Goal: Information Seeking & Learning: Learn about a topic

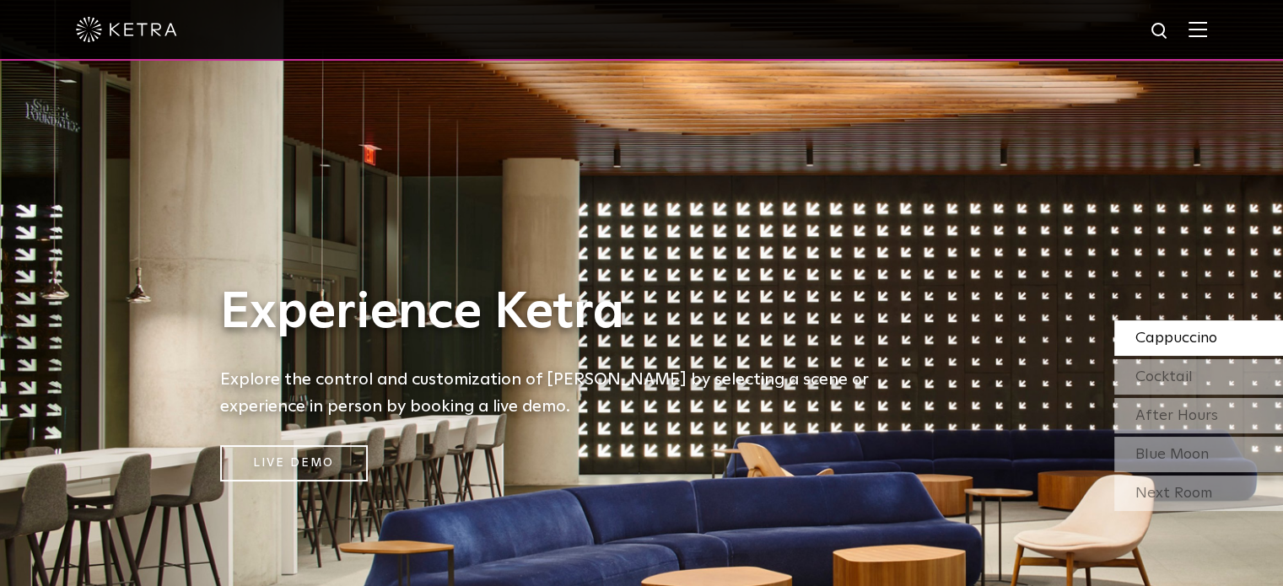
scroll to position [506, 0]
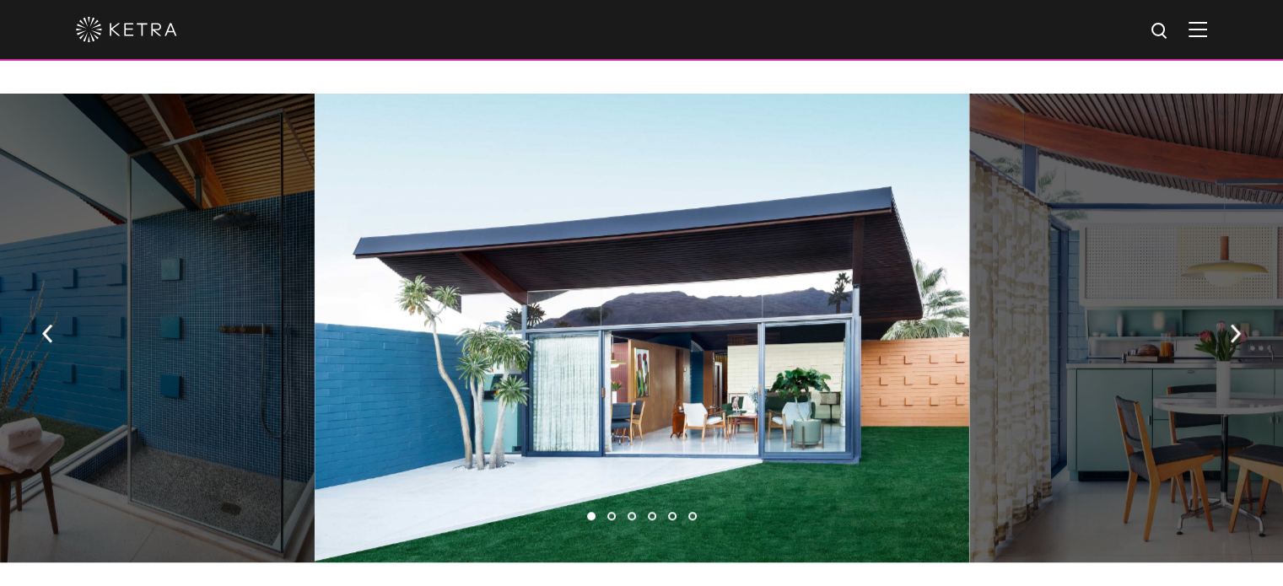
scroll to position [1096, 0]
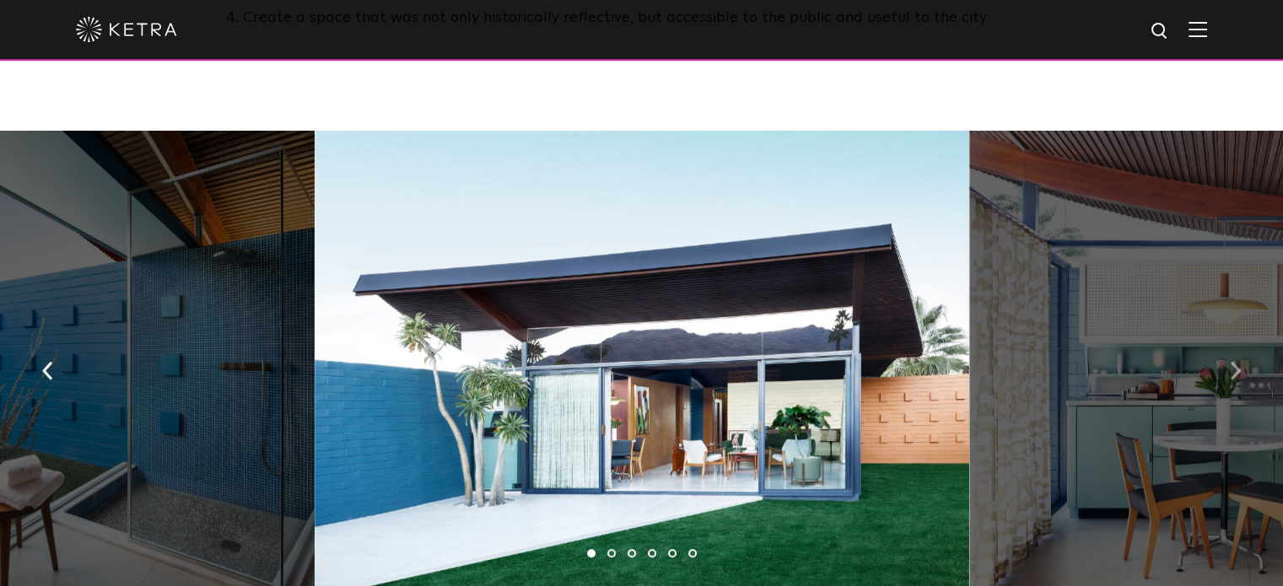
click at [1236, 362] on img "button" at bounding box center [1234, 371] width 11 height 19
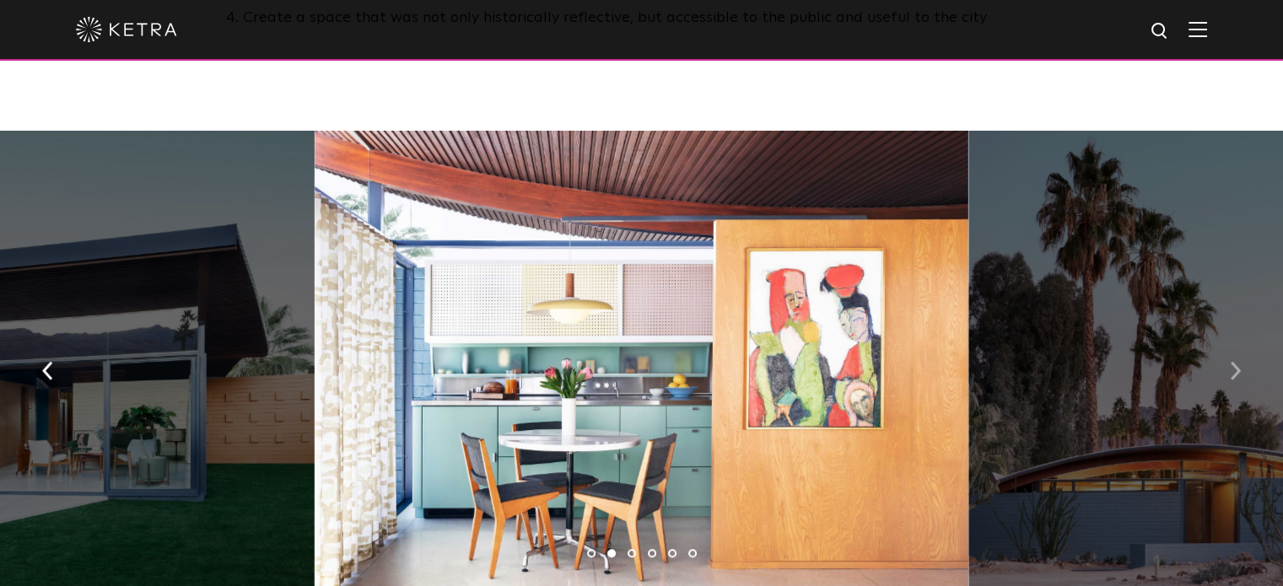
click at [1236, 362] on img "button" at bounding box center [1234, 371] width 11 height 19
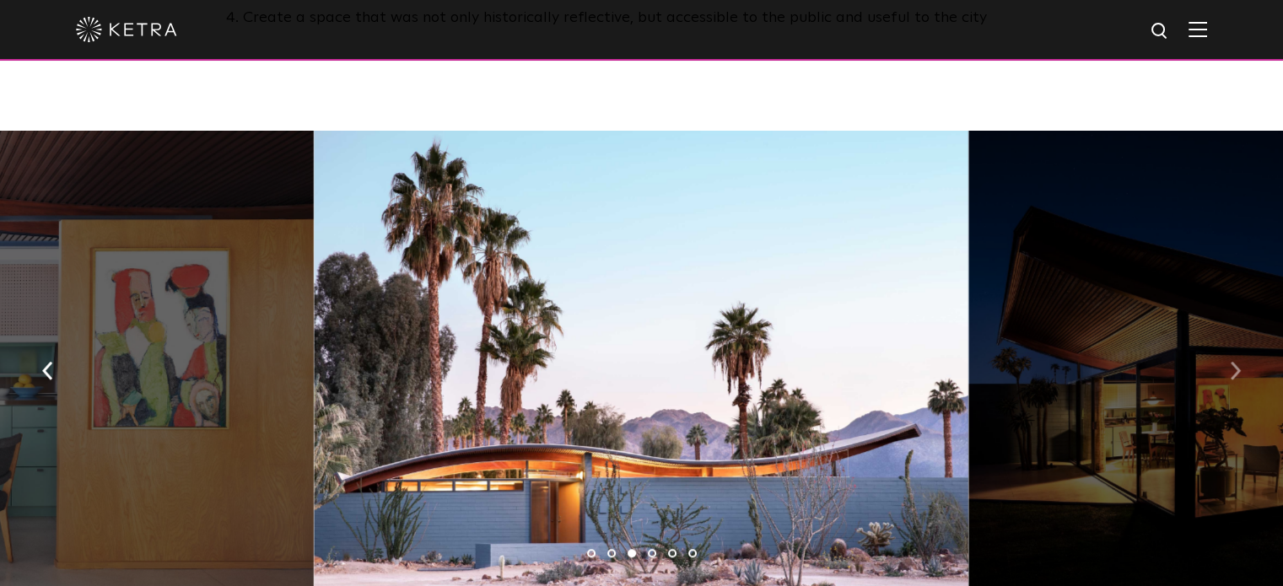
click at [1236, 362] on img "button" at bounding box center [1234, 371] width 11 height 19
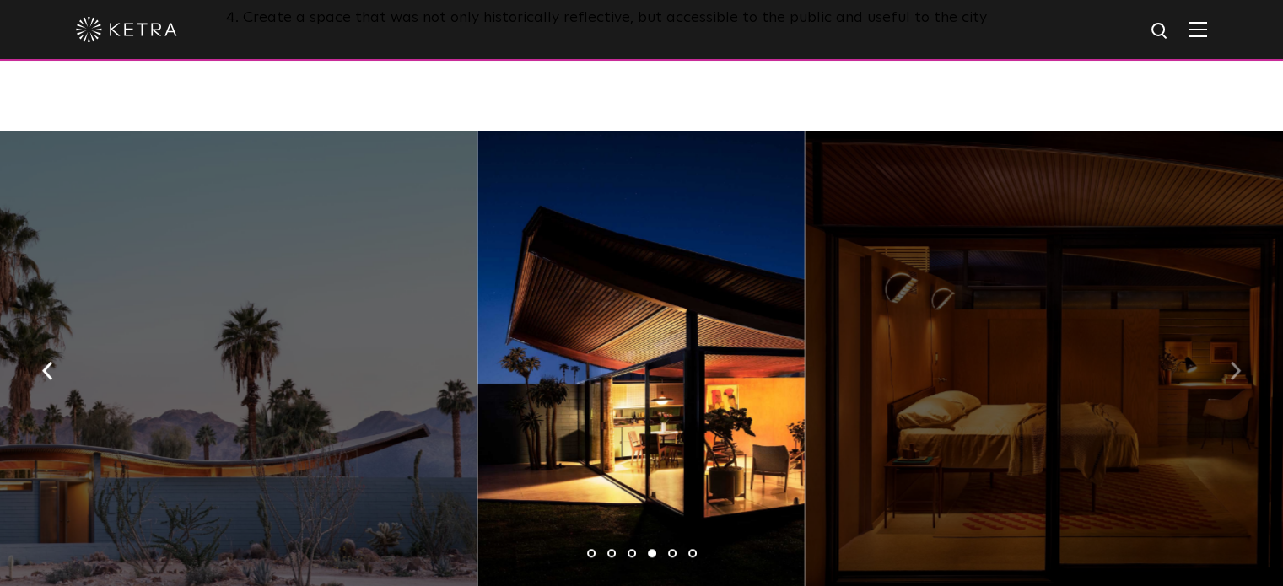
click at [1236, 362] on img "button" at bounding box center [1234, 371] width 11 height 19
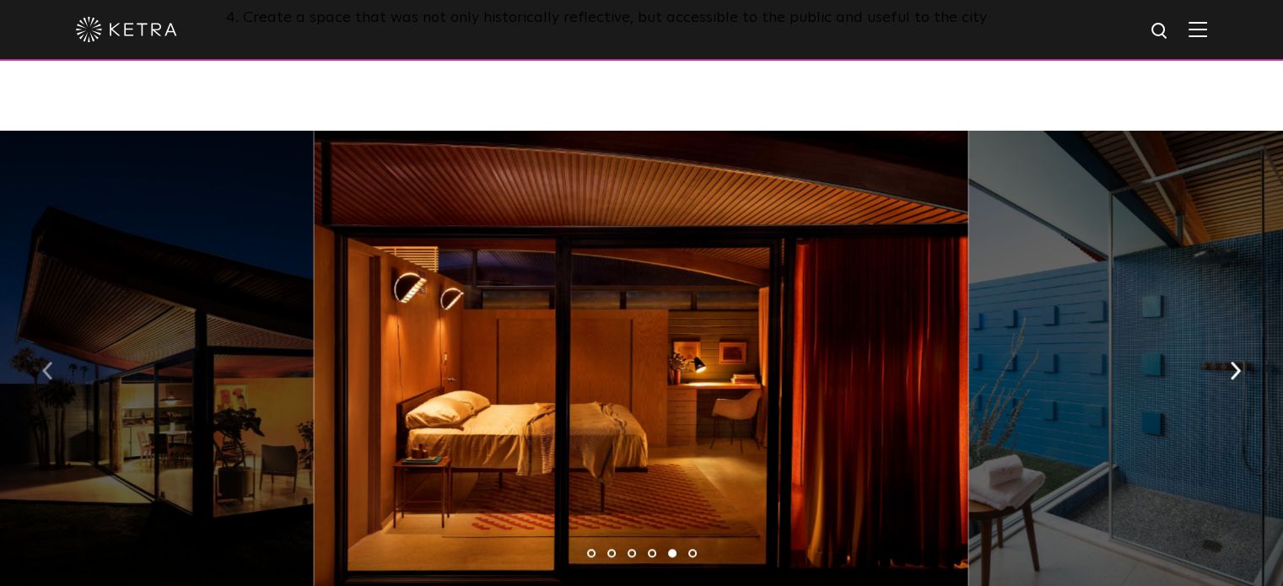
click at [55, 357] on button "button" at bounding box center [48, 370] width 36 height 58
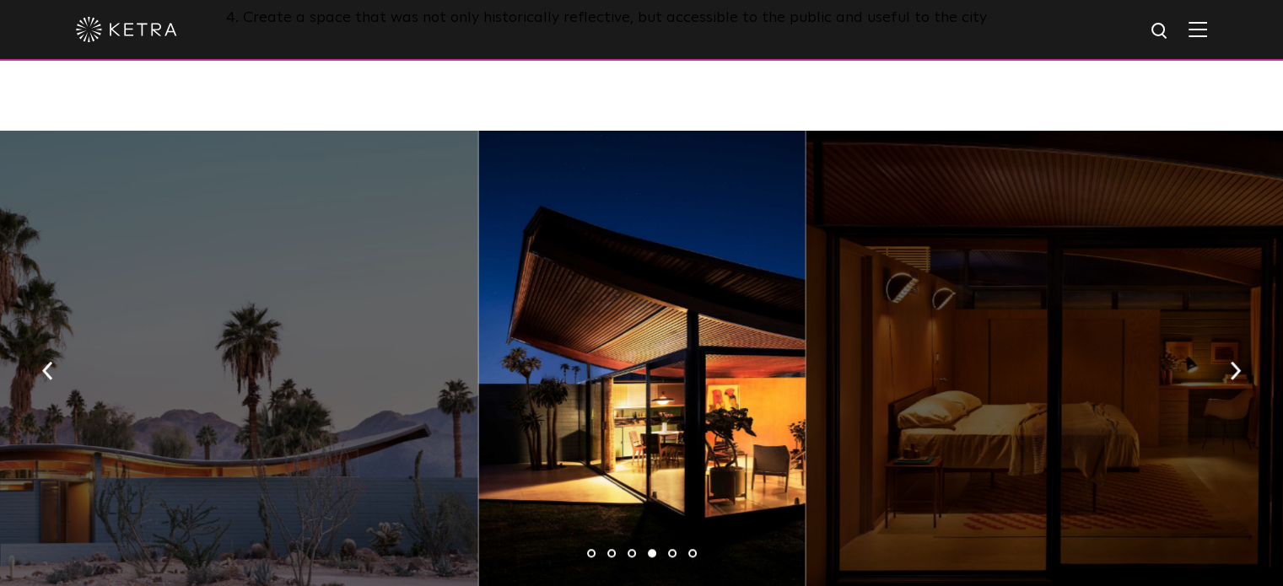
drag, startPoint x: 633, startPoint y: 413, endPoint x: 686, endPoint y: 369, distance: 68.2
click at [686, 369] on div at bounding box center [641, 365] width 327 height 469
click at [679, 371] on div at bounding box center [641, 365] width 327 height 469
drag, startPoint x: 673, startPoint y: 344, endPoint x: 154, endPoint y: -435, distance: 935.9
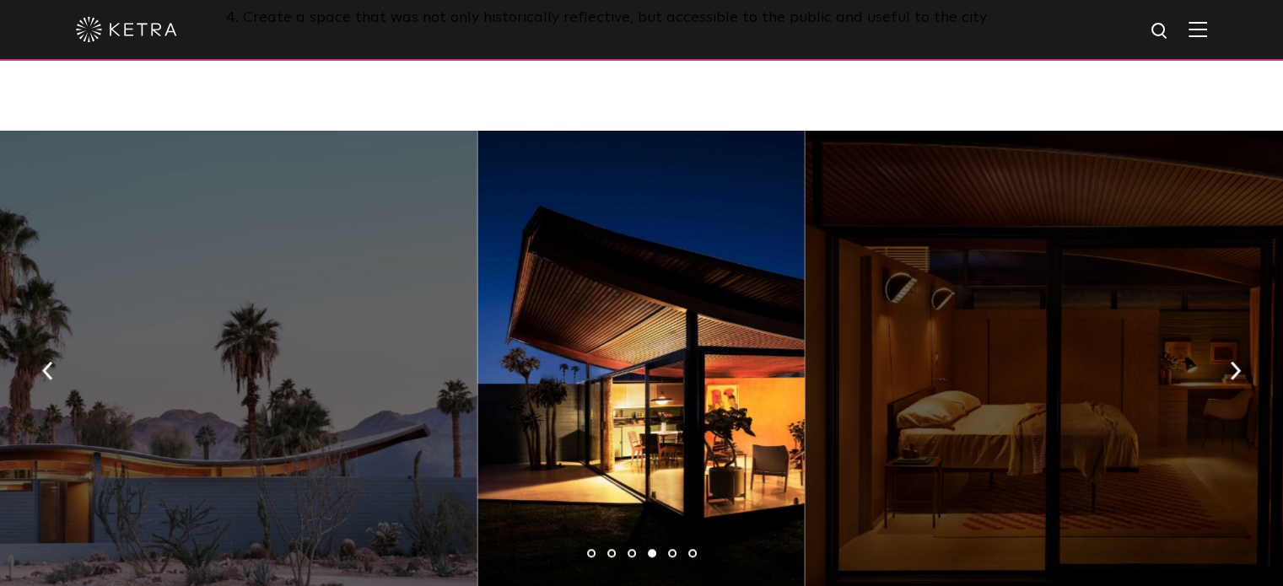
drag, startPoint x: 619, startPoint y: 361, endPoint x: 488, endPoint y: 141, distance: 256.0
click at [617, 279] on div at bounding box center [640, 365] width 327 height 469
click at [620, 279] on div at bounding box center [640, 365] width 327 height 469
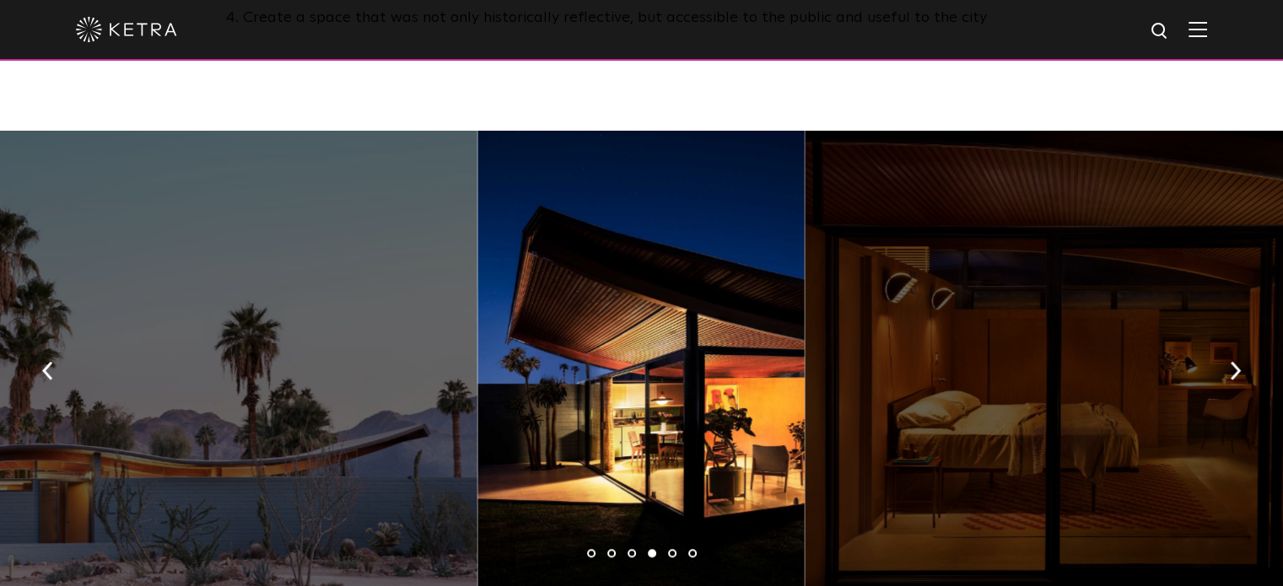
click at [643, 309] on div at bounding box center [640, 365] width 327 height 469
click at [652, 340] on div at bounding box center [640, 365] width 327 height 469
click at [819, 229] on div at bounding box center [1131, 365] width 654 height 469
drag, startPoint x: 1271, startPoint y: 239, endPoint x: 1241, endPoint y: 88, distance: 154.6
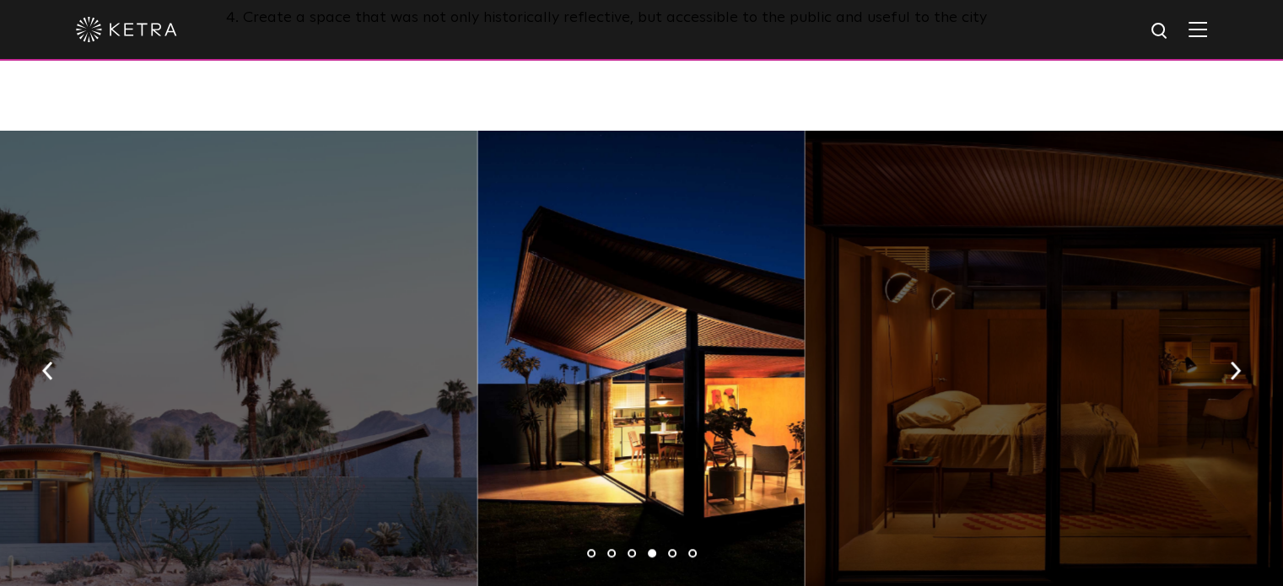
click at [1268, 225] on div at bounding box center [1131, 365] width 654 height 469
click at [1239, 362] on img "button" at bounding box center [1234, 371] width 11 height 19
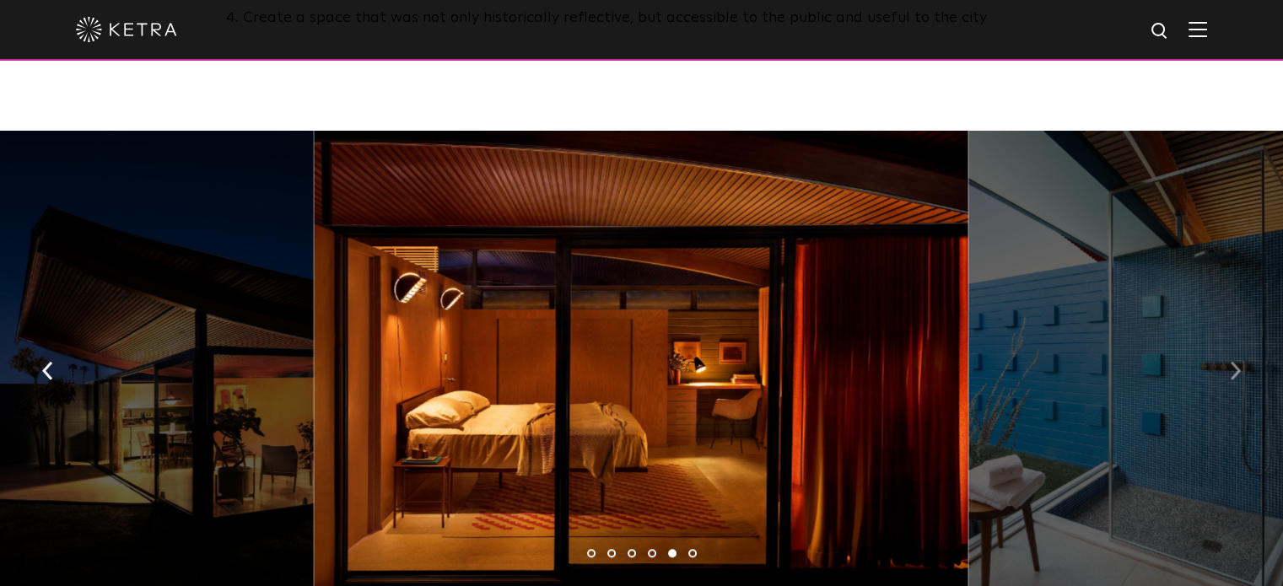
click at [1239, 362] on img "button" at bounding box center [1234, 371] width 11 height 19
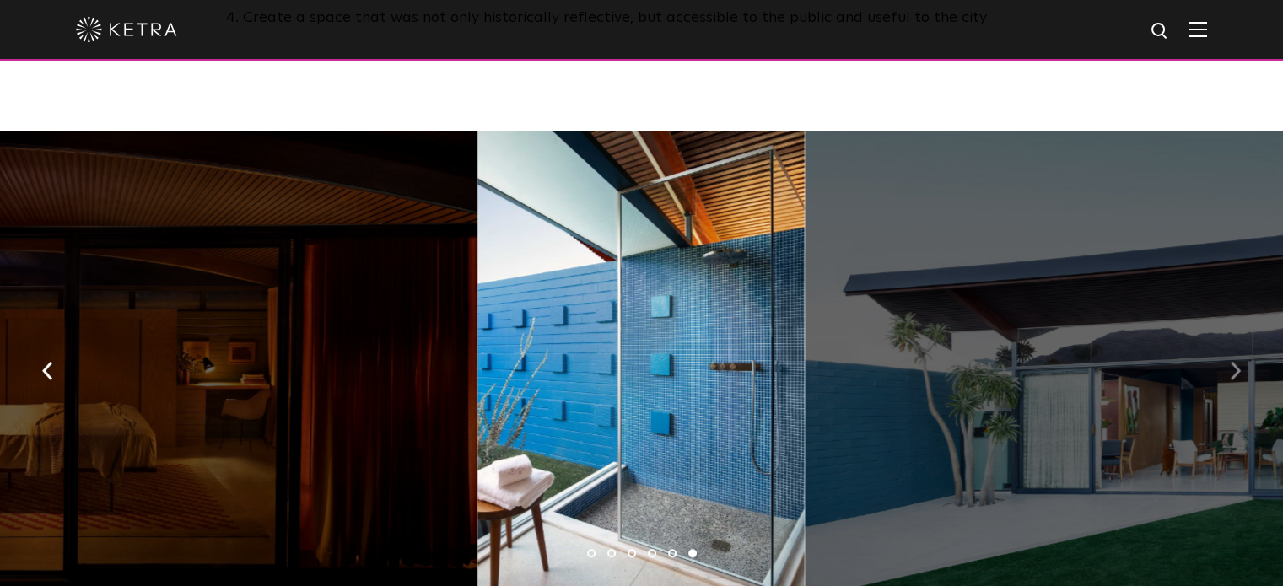
click at [1239, 362] on img "button" at bounding box center [1234, 371] width 11 height 19
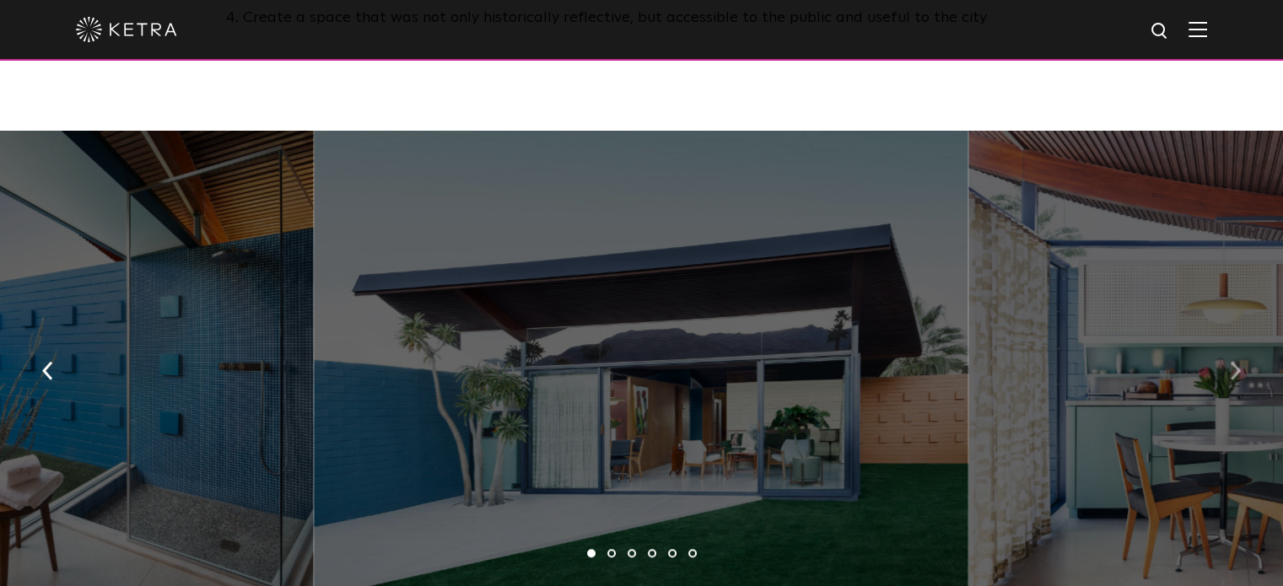
click at [1239, 362] on img "button" at bounding box center [1234, 371] width 11 height 19
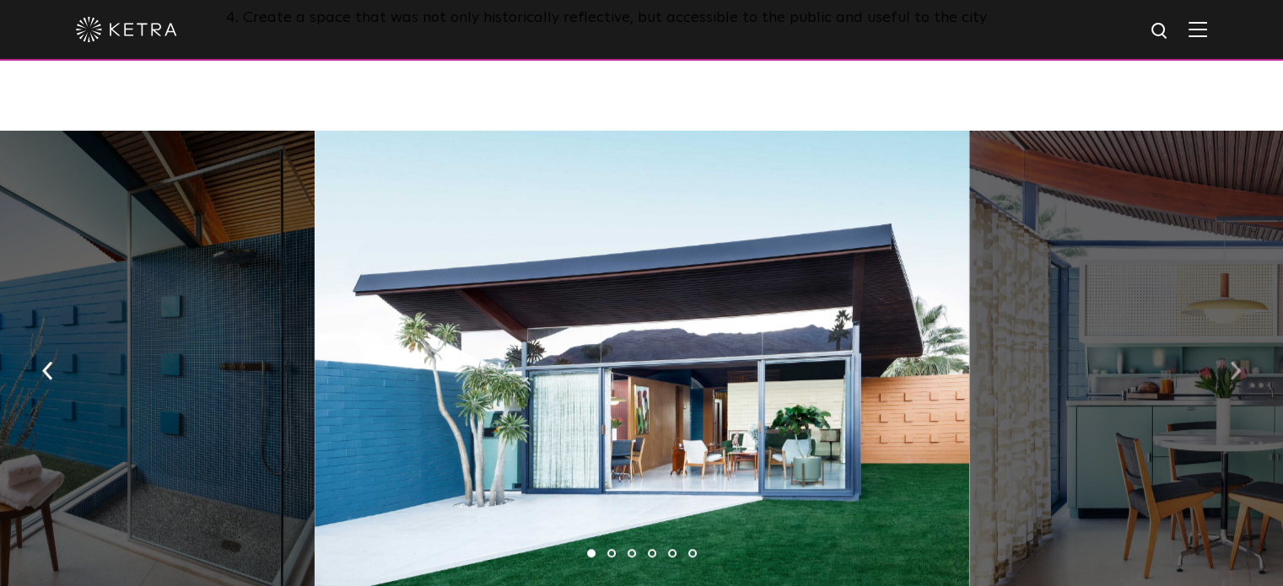
click at [1239, 362] on img "button" at bounding box center [1234, 371] width 11 height 19
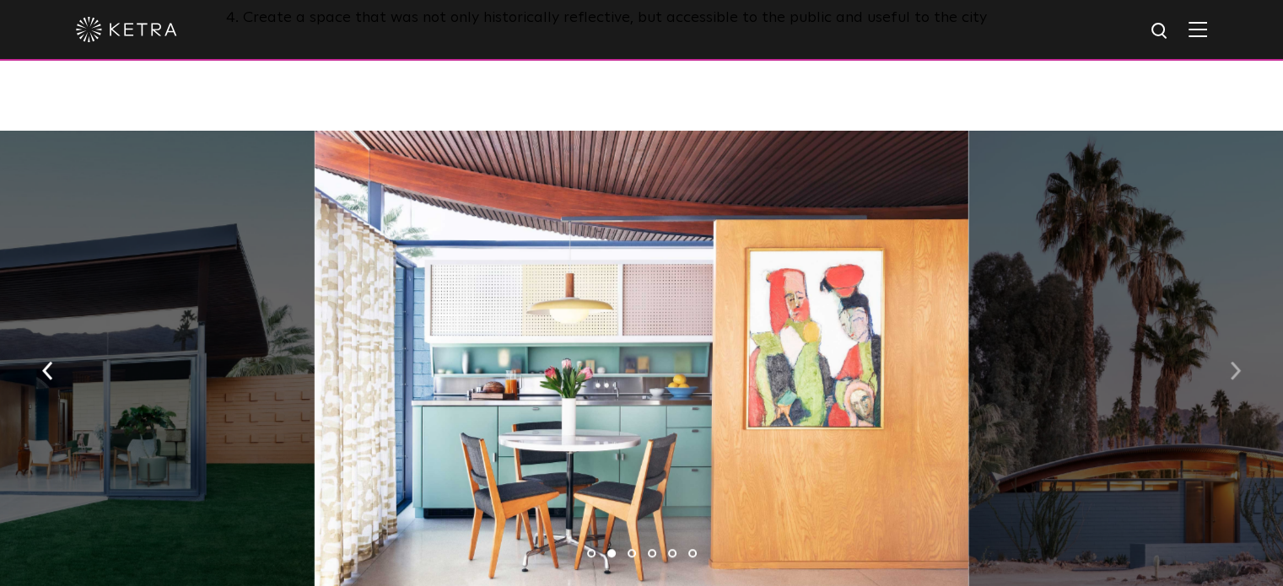
click at [1223, 363] on button "button" at bounding box center [1235, 370] width 36 height 58
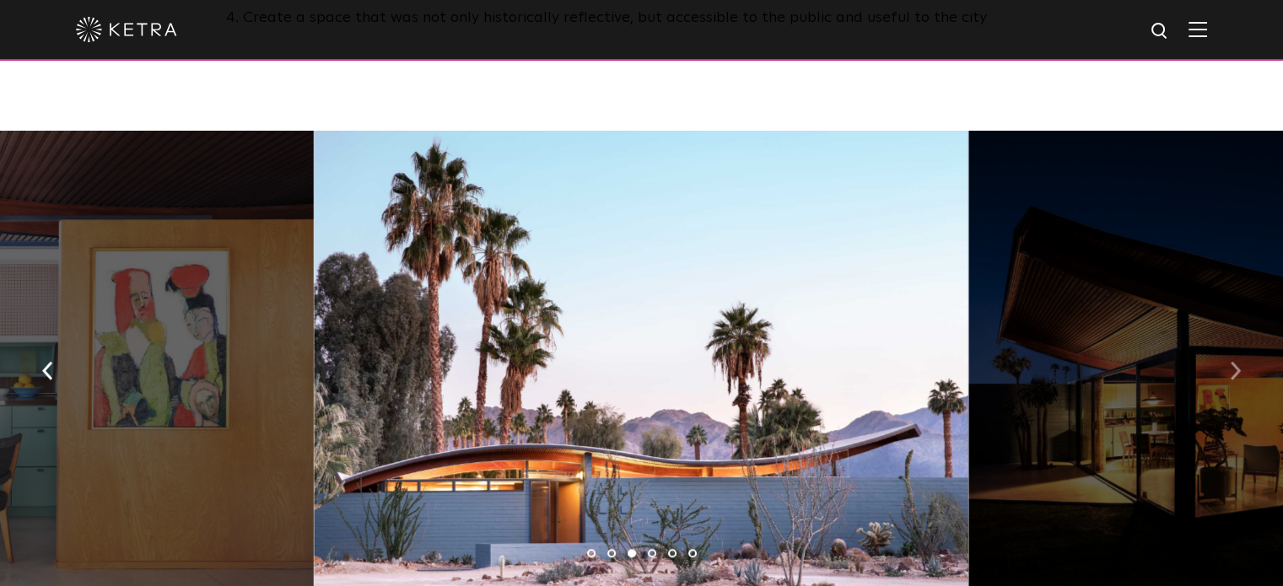
click at [1223, 363] on button "button" at bounding box center [1235, 370] width 36 height 58
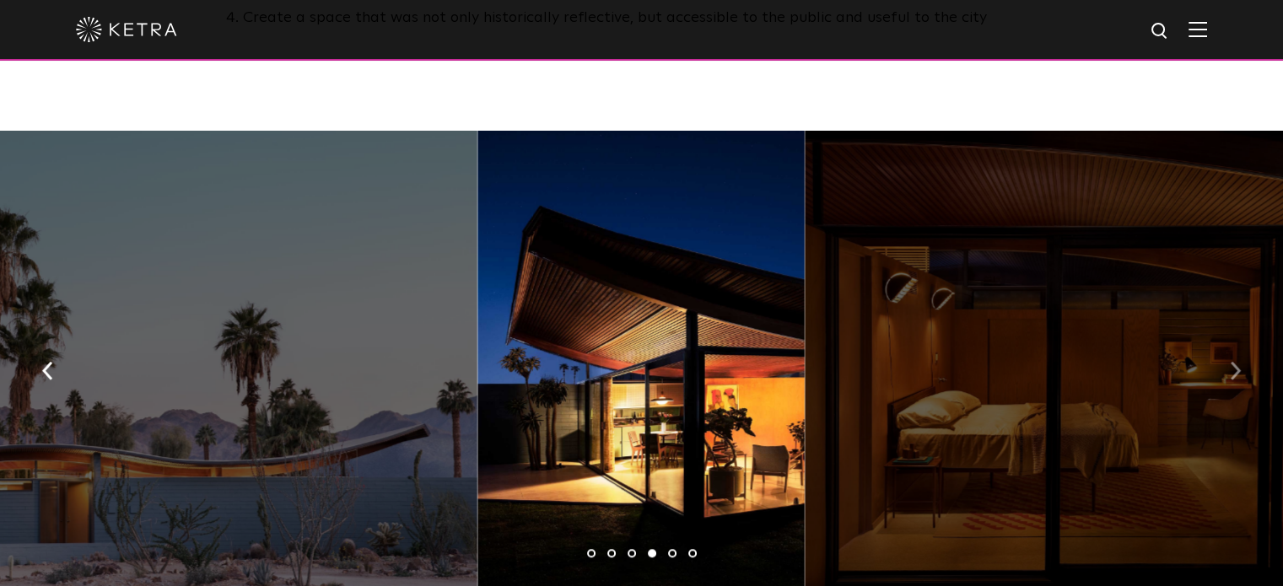
click at [1223, 363] on button "button" at bounding box center [1235, 370] width 36 height 58
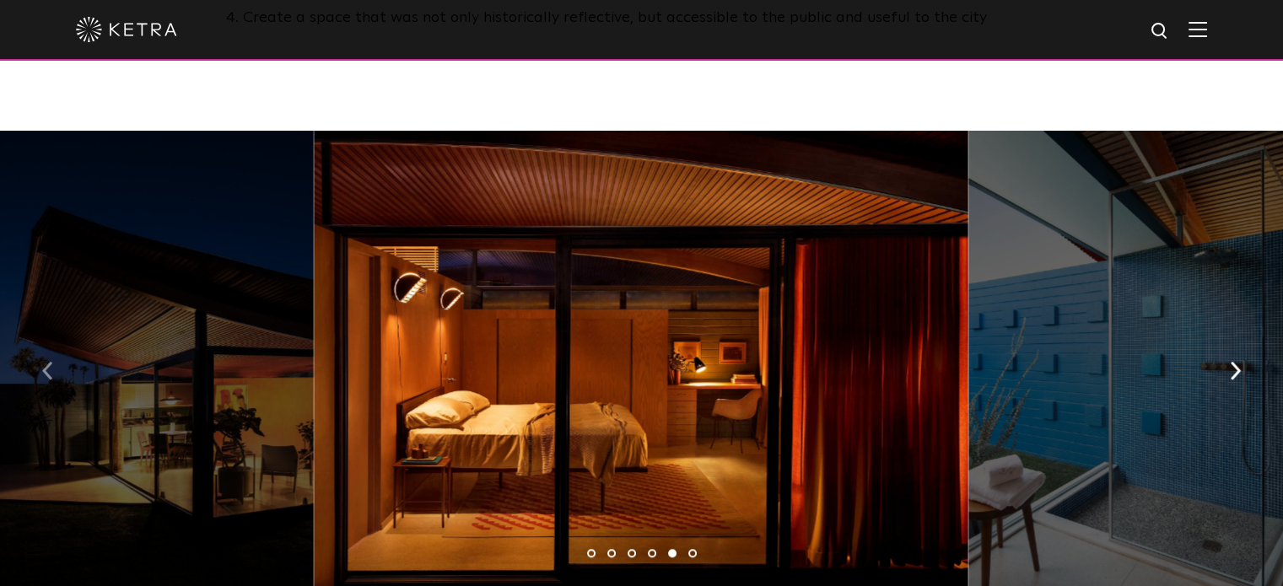
click at [57, 374] on button "button" at bounding box center [48, 370] width 36 height 58
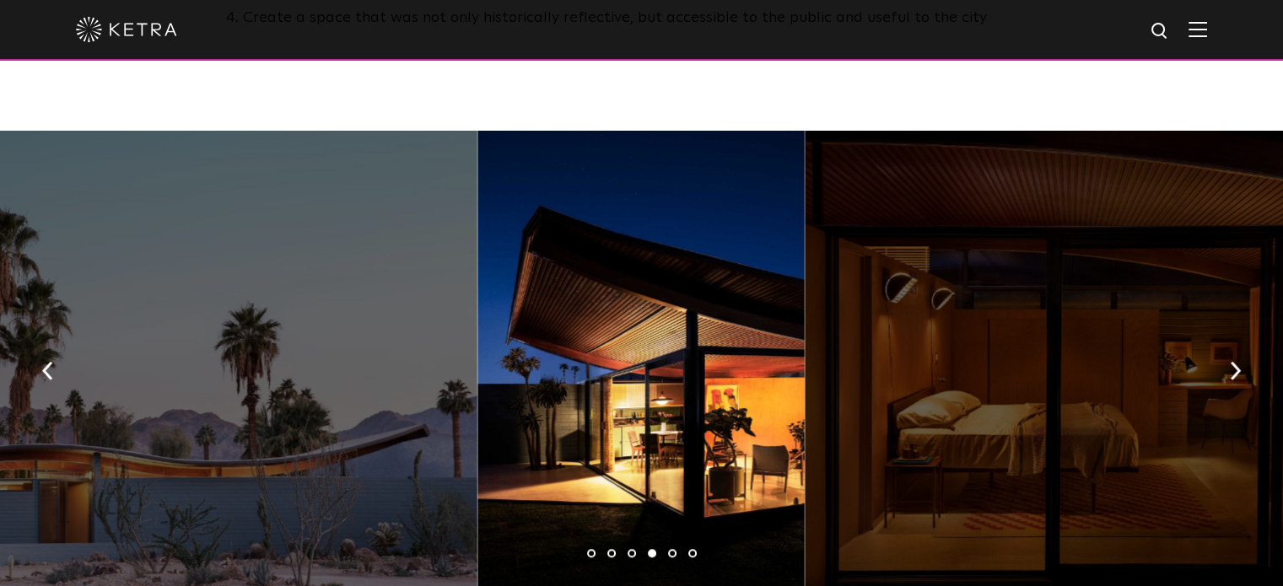
click at [632, 412] on div at bounding box center [640, 365] width 327 height 469
drag, startPoint x: 632, startPoint y: 412, endPoint x: 614, endPoint y: 403, distance: 20.7
click at [614, 403] on div at bounding box center [640, 365] width 327 height 469
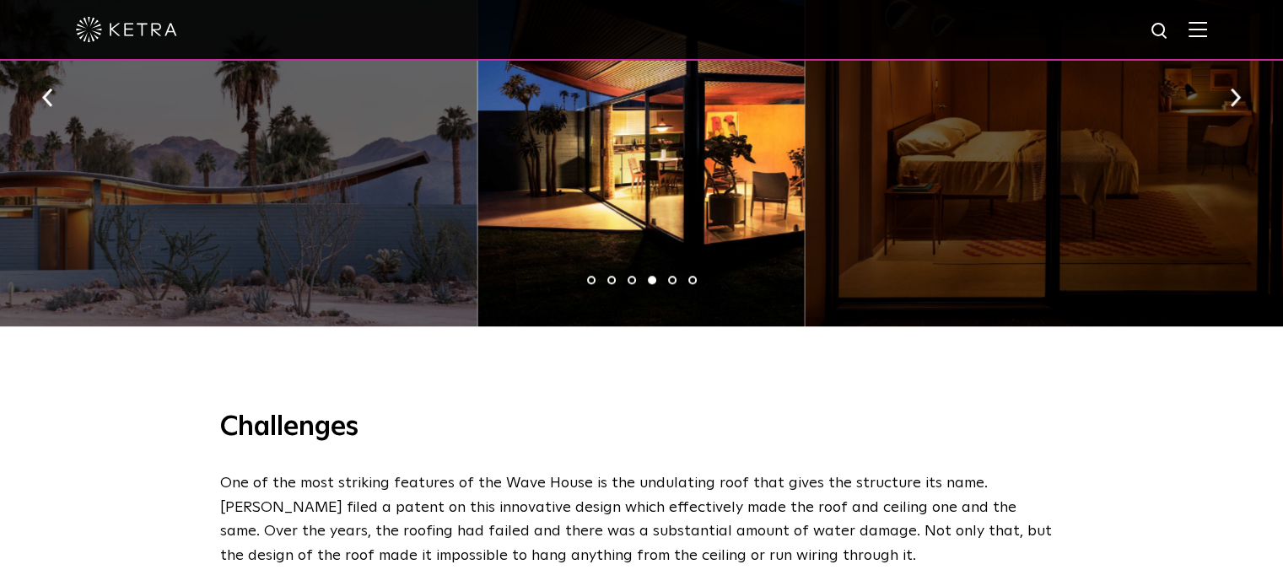
scroll to position [1180, 0]
